Goal: Information Seeking & Learning: Find specific page/section

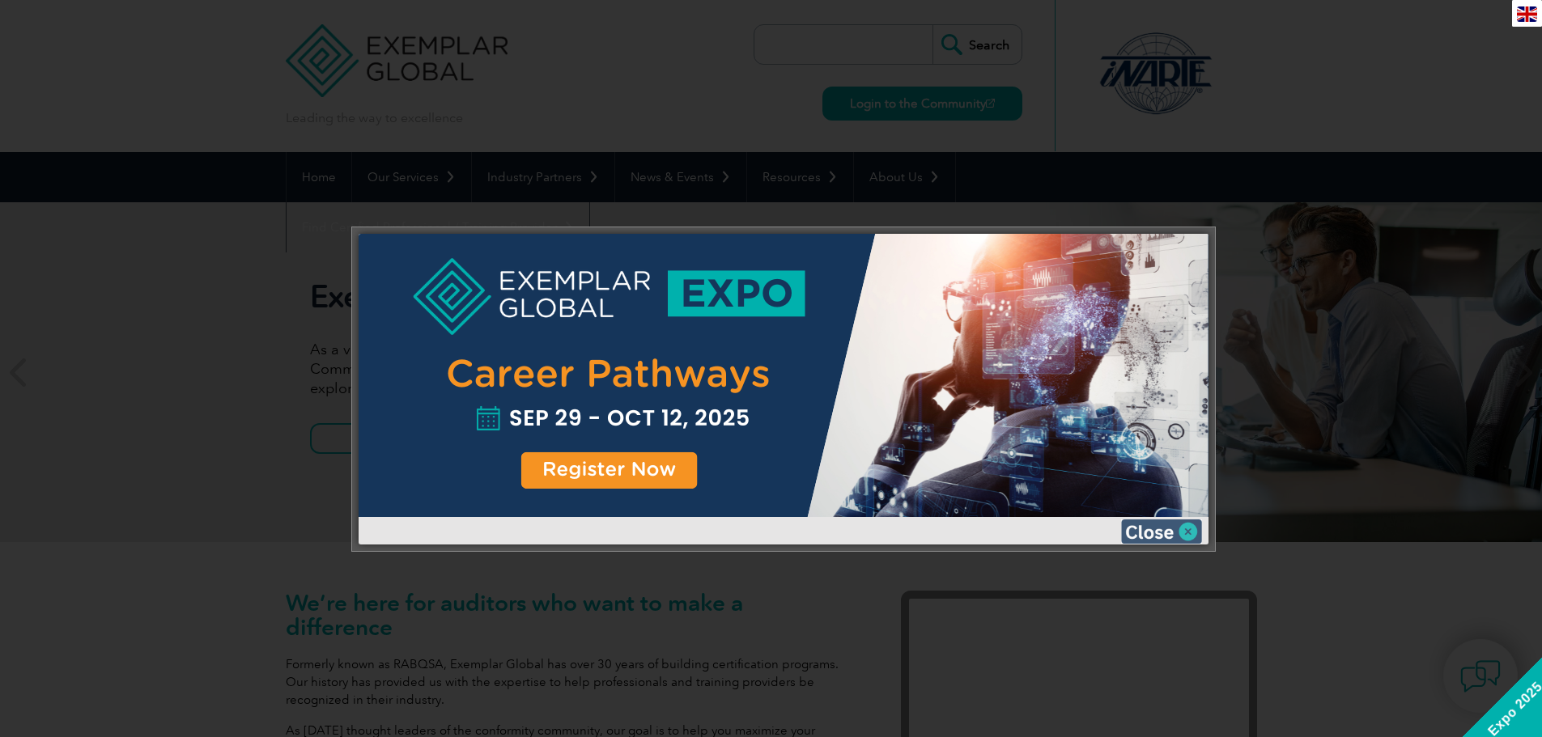
click at [1188, 524] on img at bounding box center [1161, 532] width 81 height 24
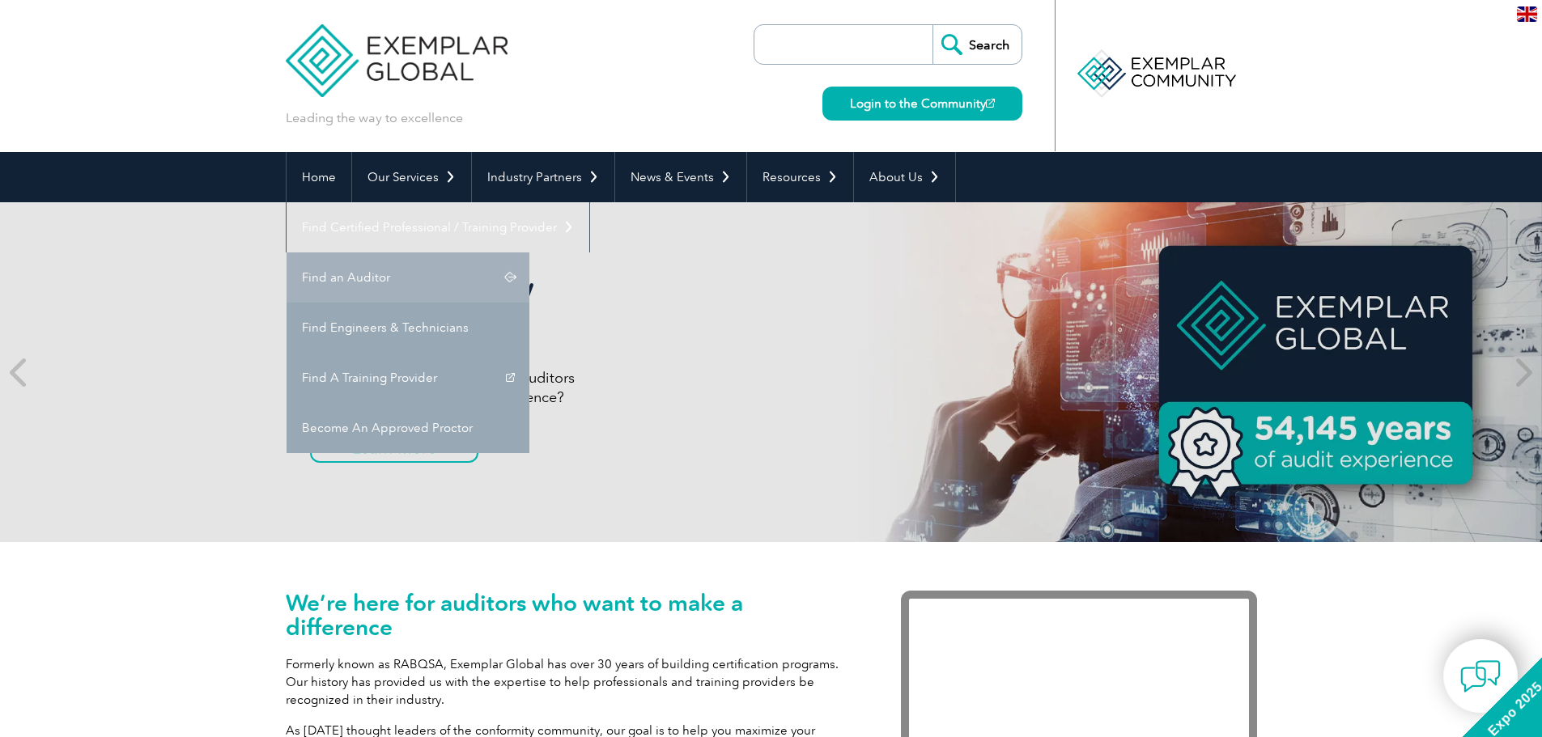
click at [529, 253] on link "Find an Auditor" at bounding box center [408, 278] width 243 height 50
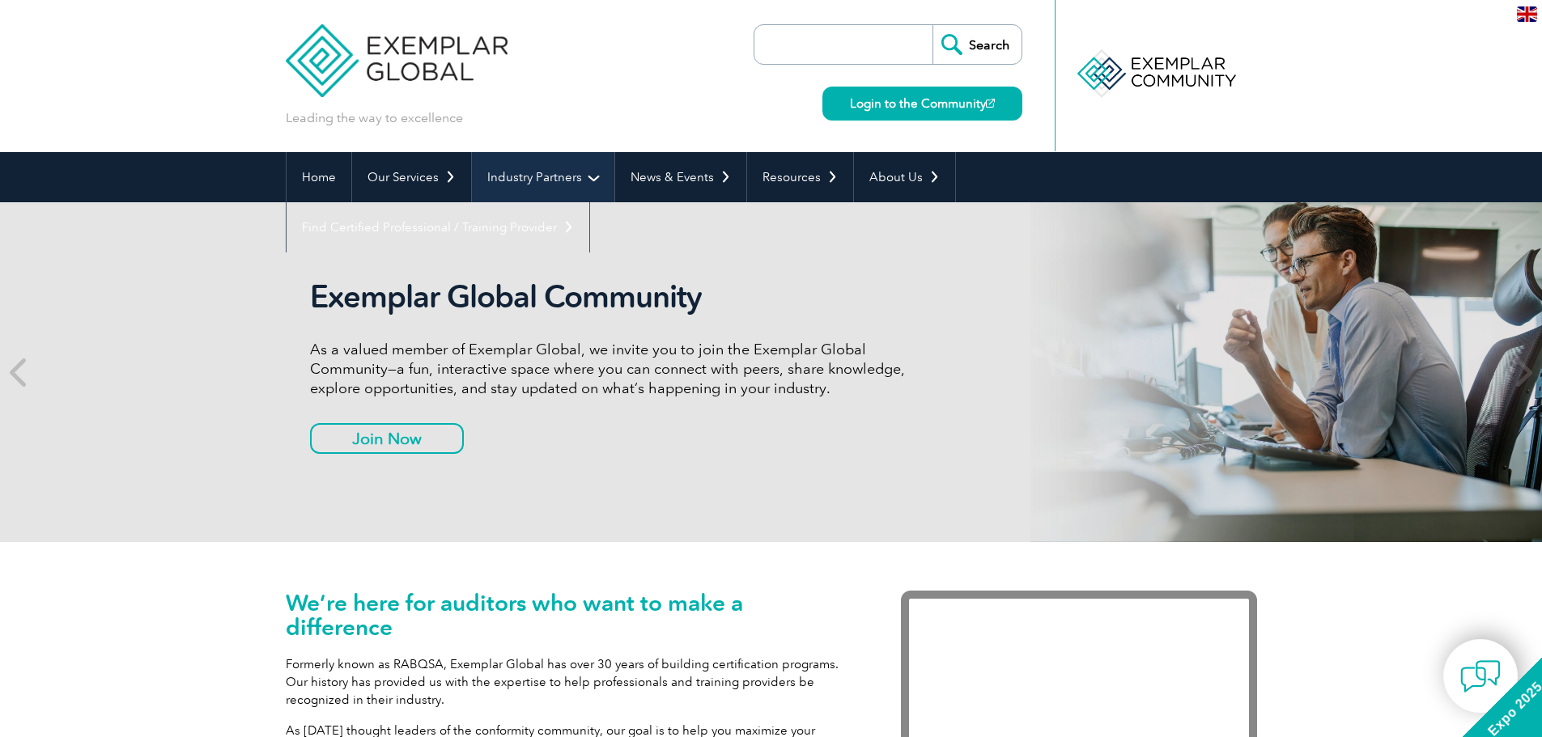
click at [573, 177] on link "Industry Partners" at bounding box center [543, 177] width 142 height 50
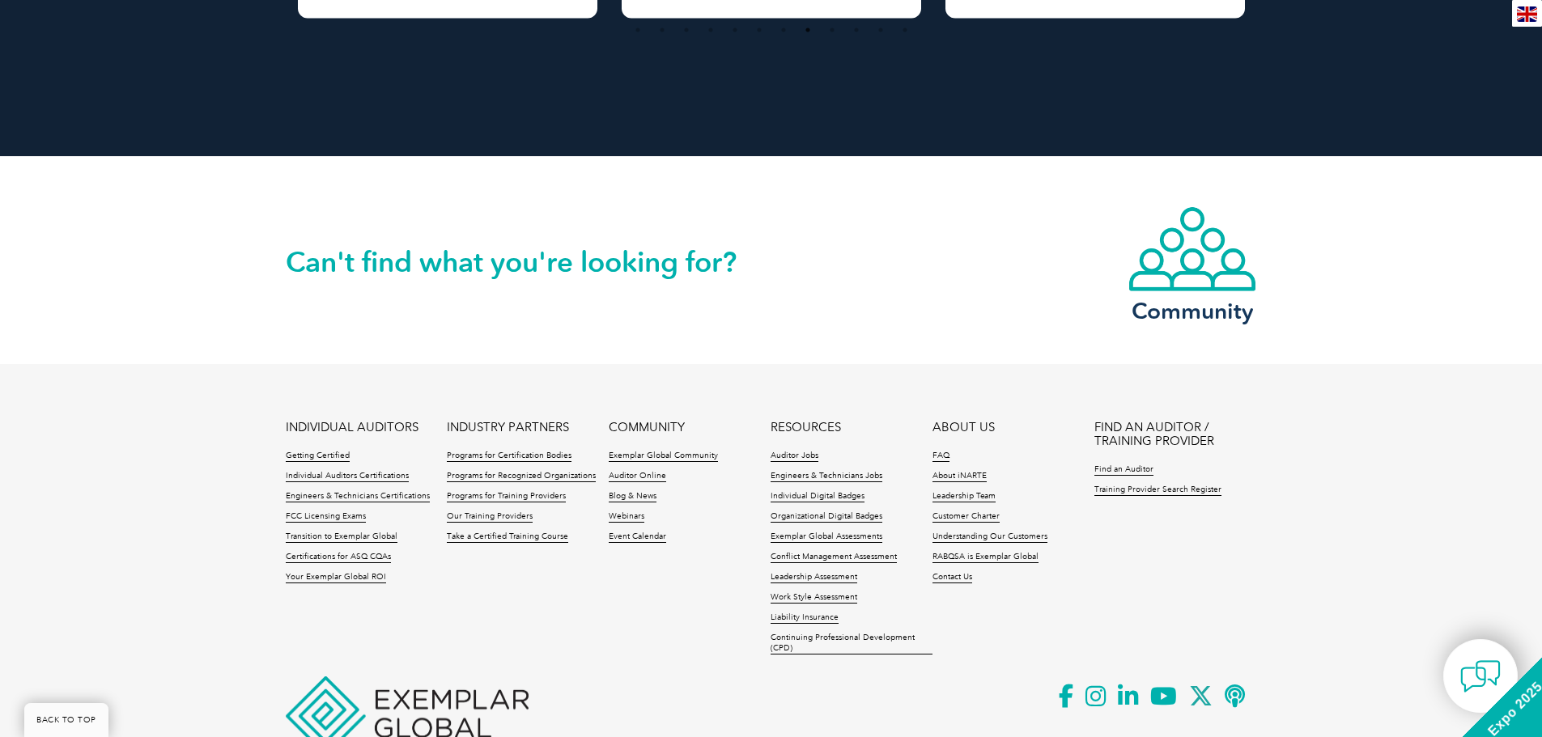
scroll to position [3697, 0]
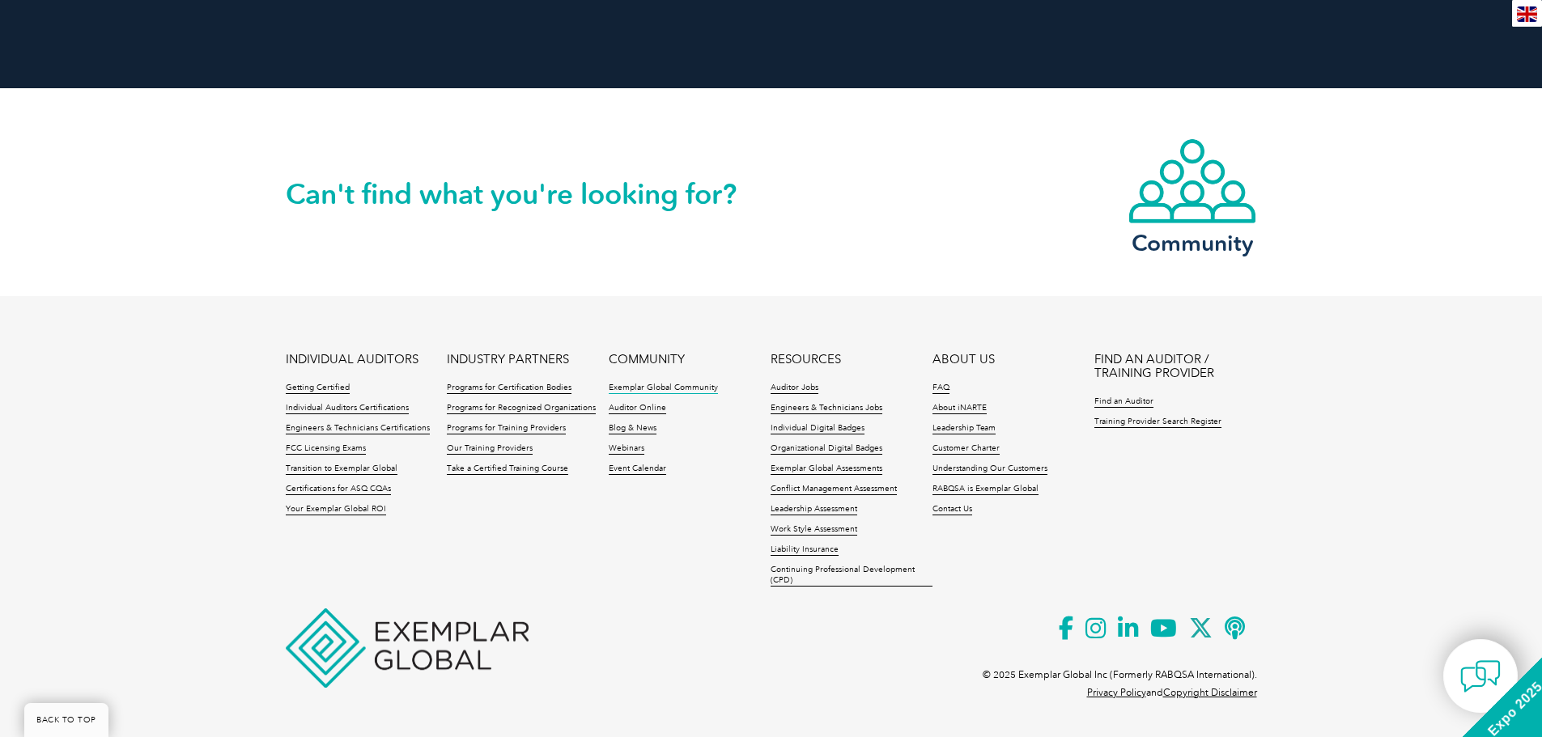
click at [625, 385] on link "Exemplar Global Community" at bounding box center [663, 388] width 109 height 11
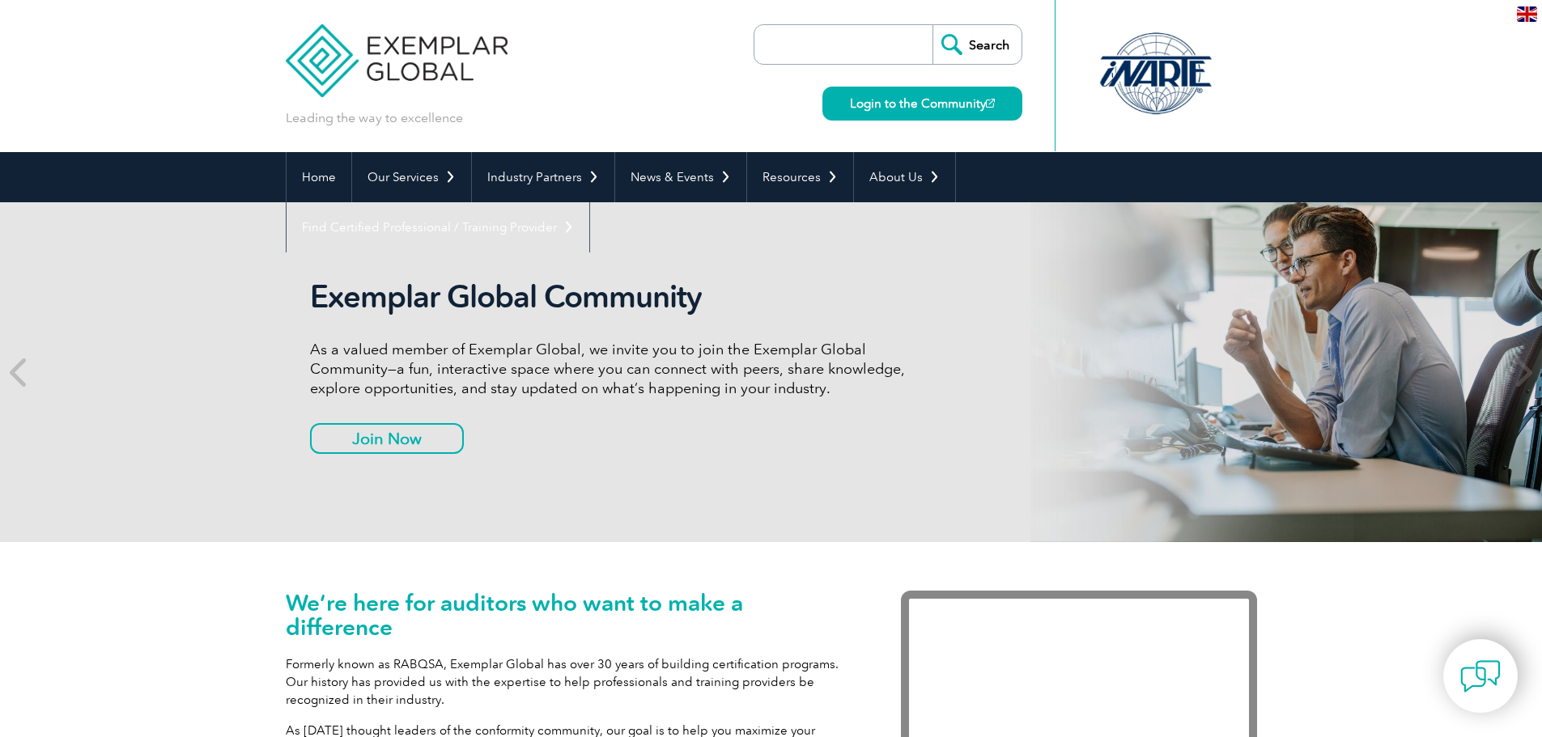
click at [790, 53] on input "search" at bounding box center [847, 44] width 170 height 39
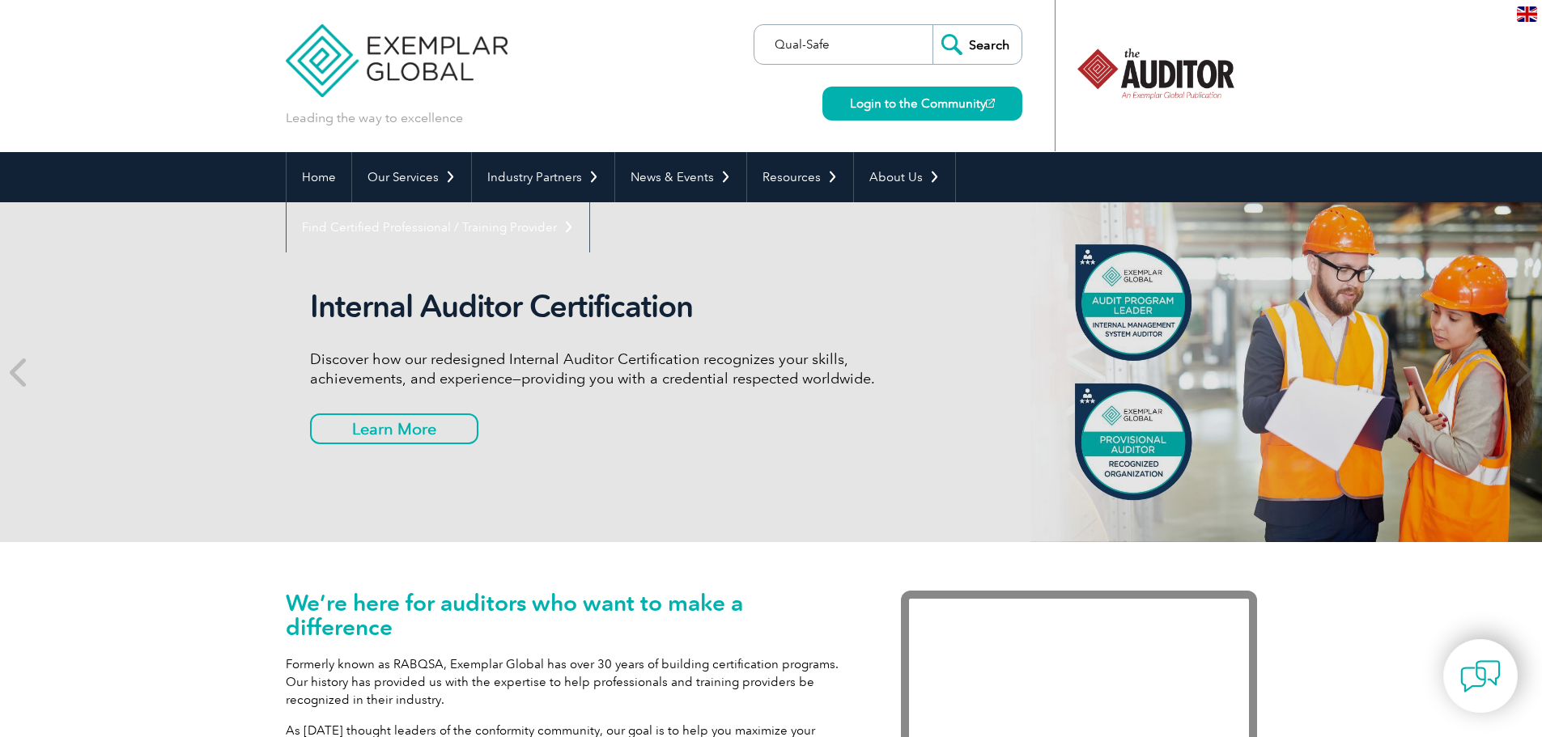
type input "Qual-Safe"
click at [964, 49] on input "Search" at bounding box center [976, 44] width 89 height 39
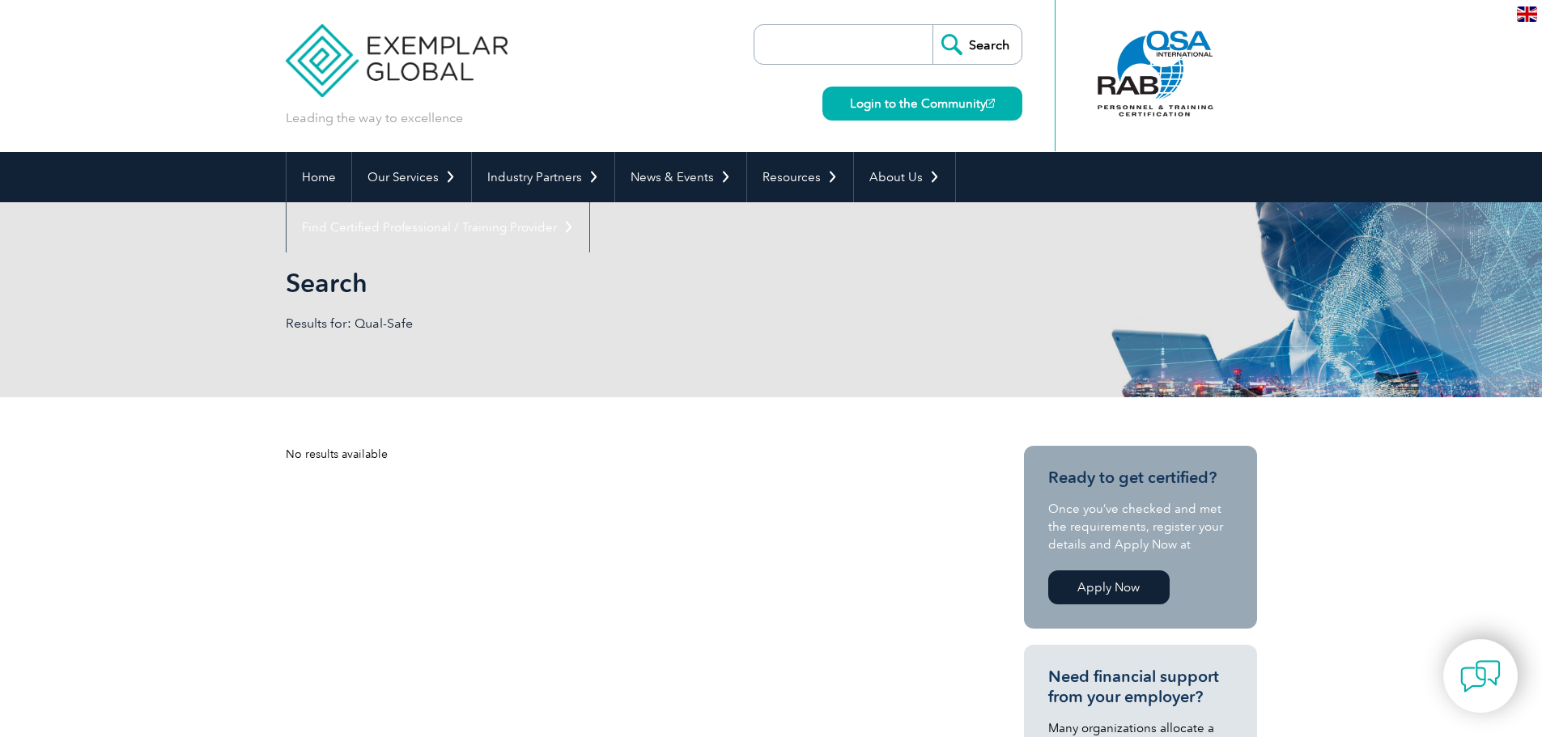
click at [835, 45] on input "search" at bounding box center [847, 44] width 170 height 39
drag, startPoint x: 833, startPoint y: 49, endPoint x: 835, endPoint y: 38, distance: 11.6
click at [833, 49] on input "list of certiying" at bounding box center [847, 44] width 170 height 39
click at [855, 37] on input "list of certifying" at bounding box center [847, 44] width 170 height 39
type input "list of certifiers"
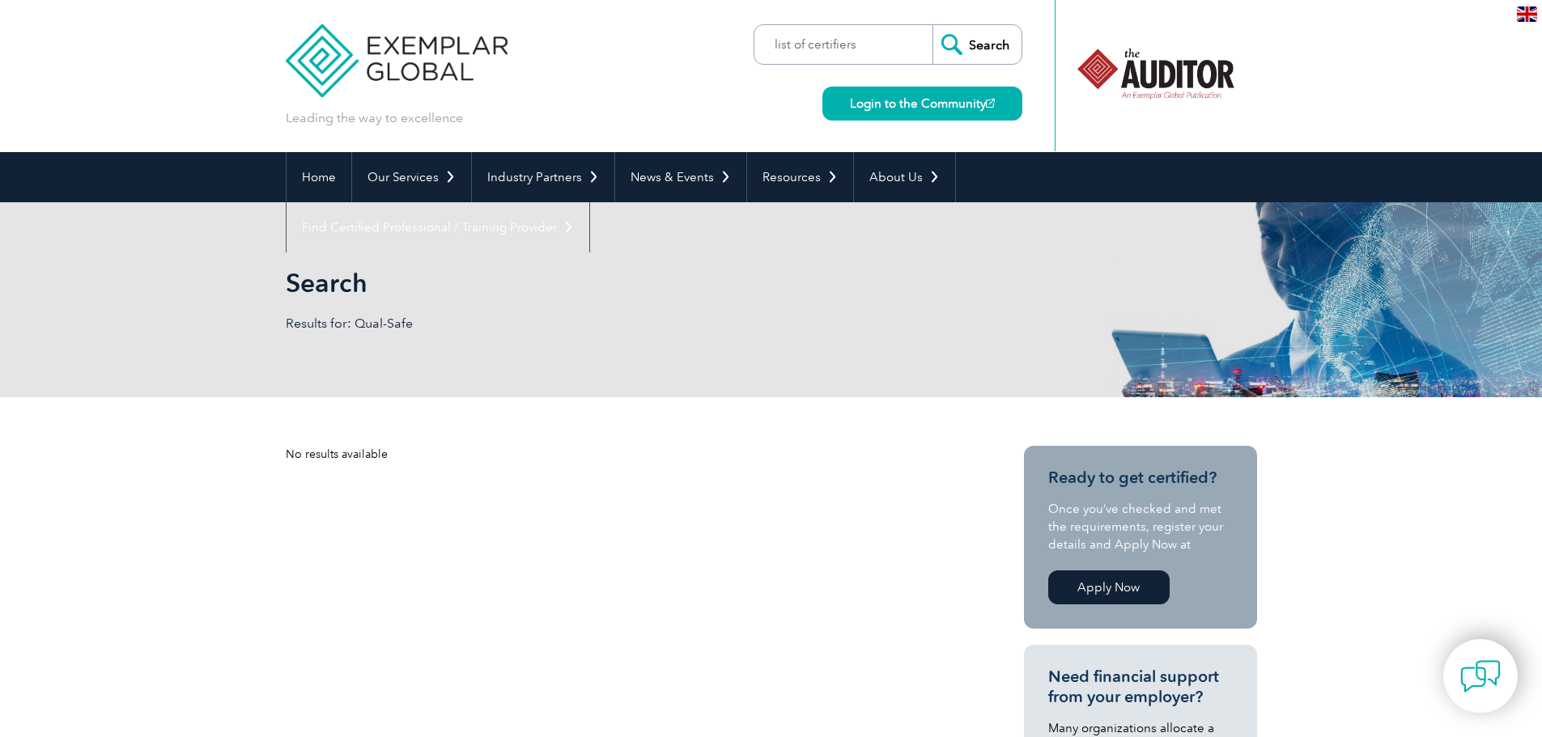
click at [957, 45] on input "Search" at bounding box center [976, 44] width 89 height 39
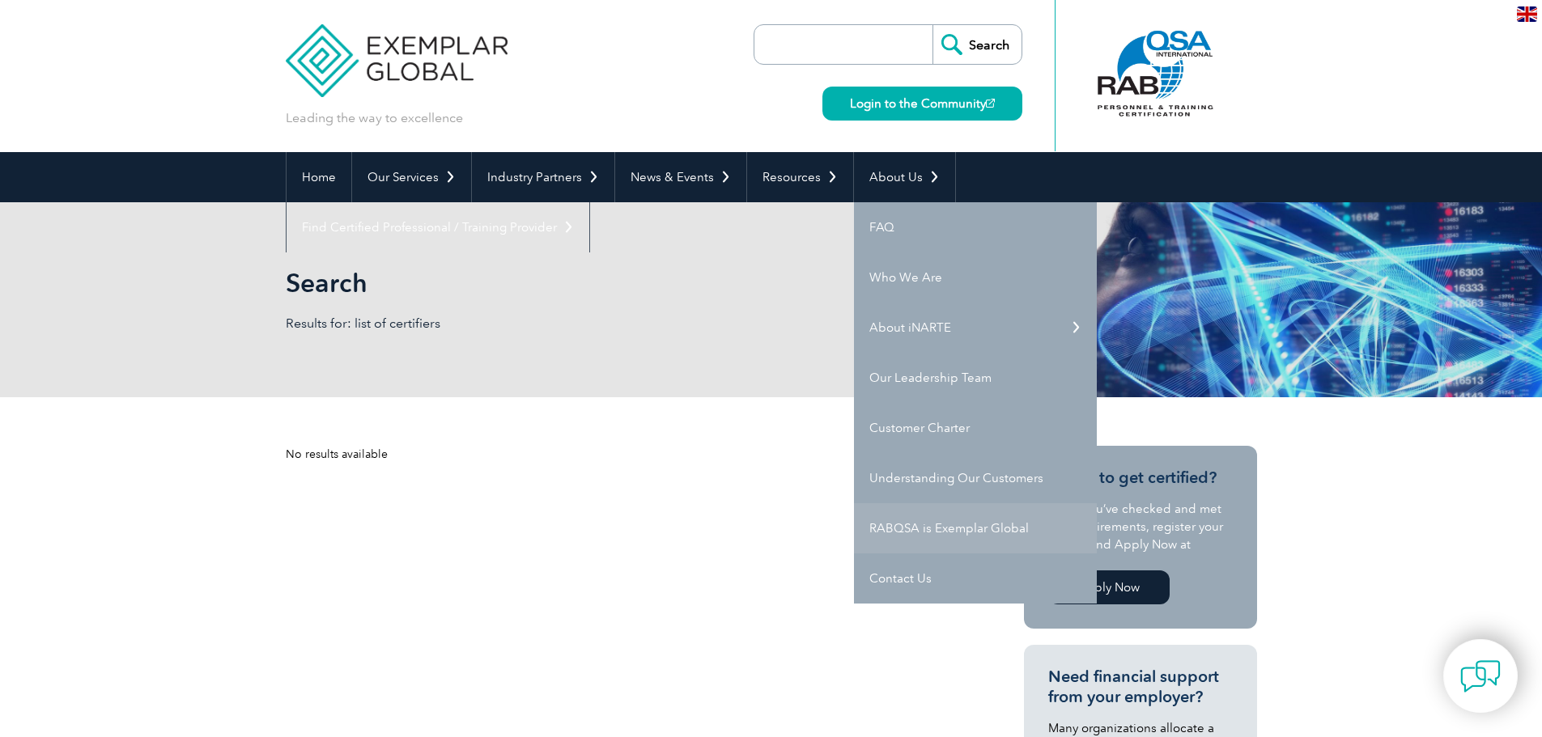
click at [931, 516] on link "RABQSA is Exemplar Global" at bounding box center [975, 528] width 243 height 50
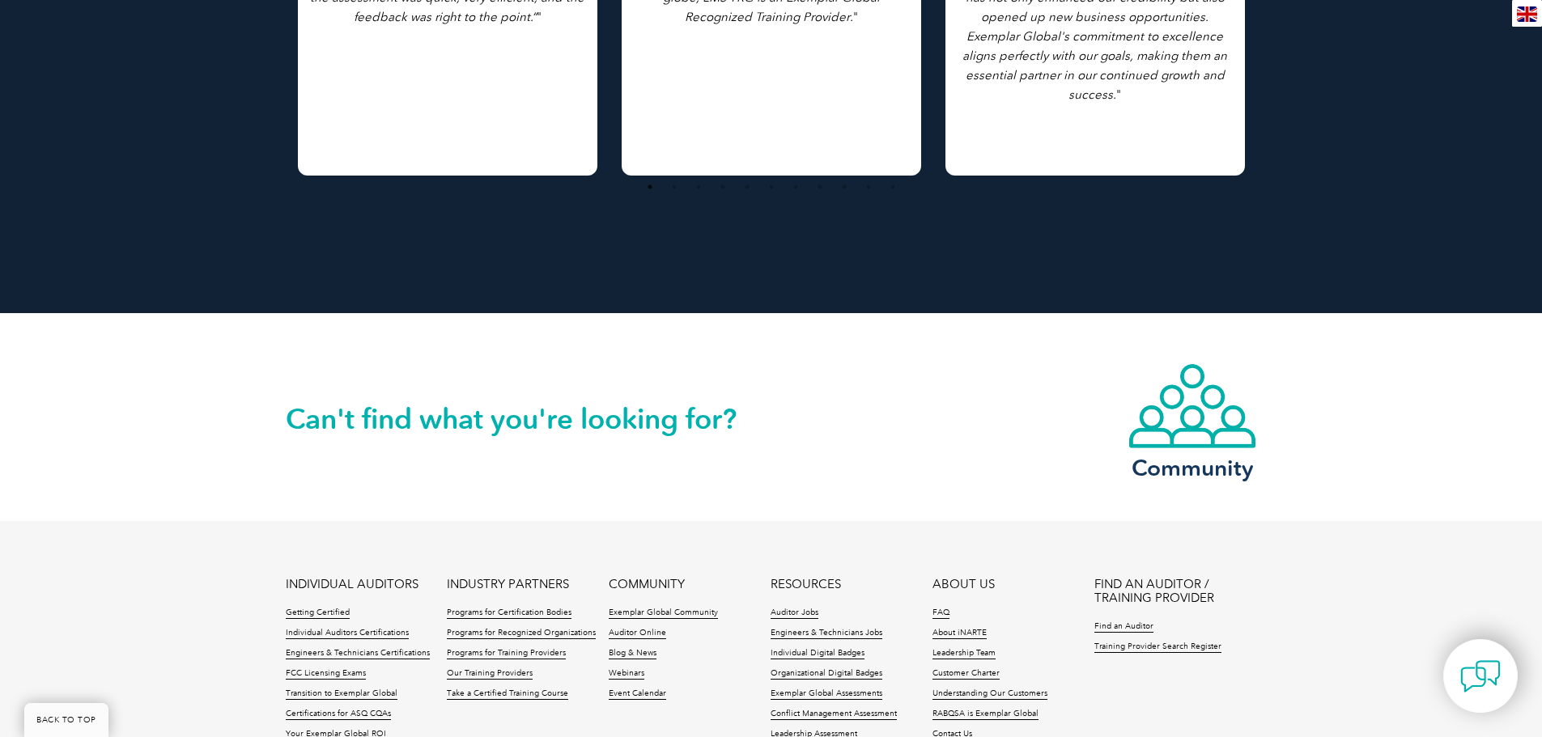
scroll to position [1473, 0]
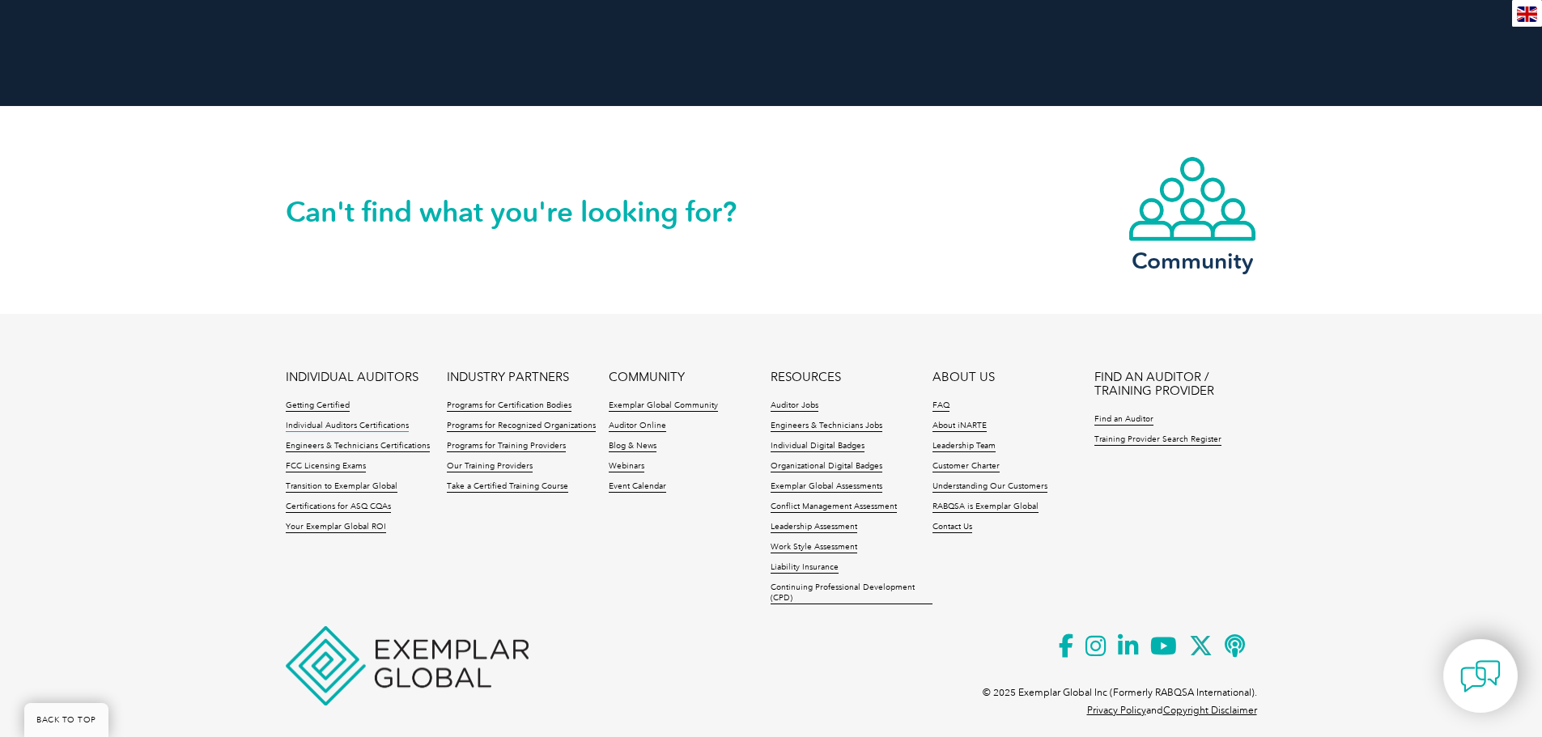
click at [371, 421] on link "Individual Auditors Certifications" at bounding box center [347, 426] width 123 height 11
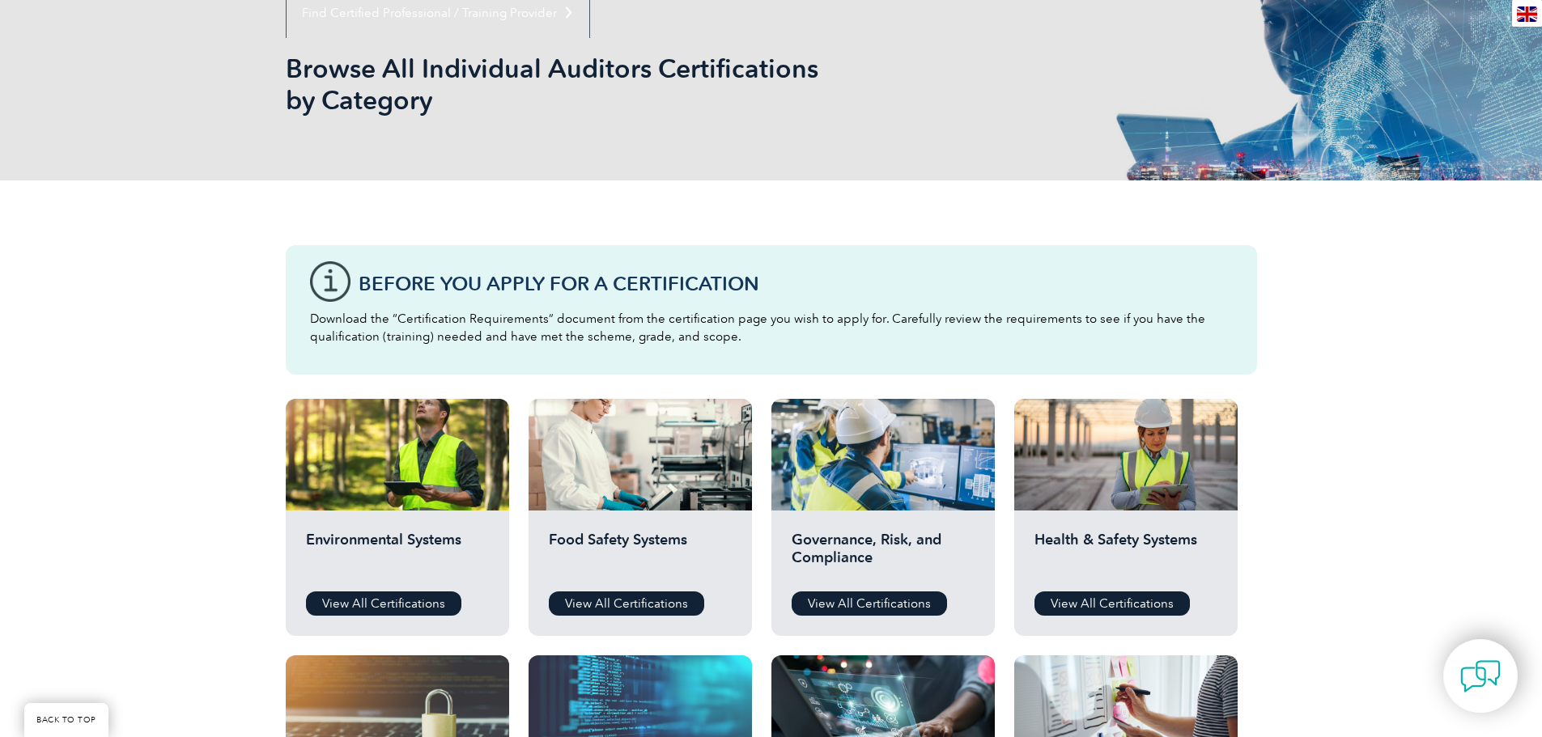
scroll to position [162, 0]
